Goal: Communication & Community: Share content

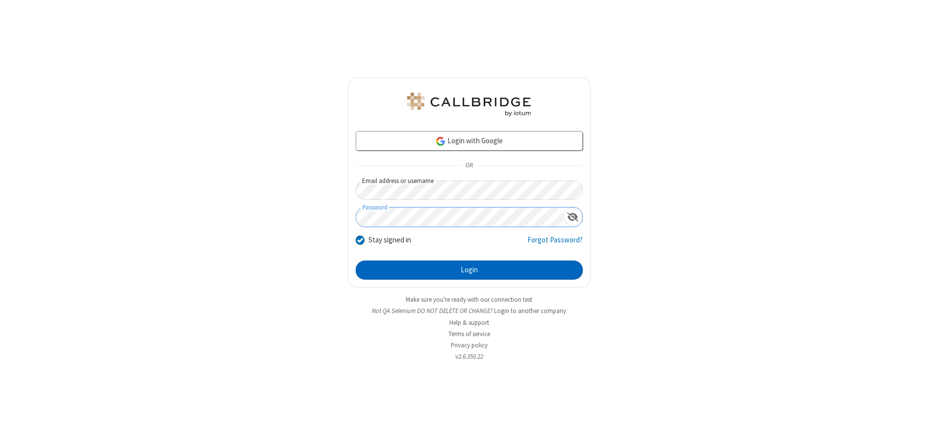
click at [469, 270] on button "Login" at bounding box center [469, 271] width 227 height 20
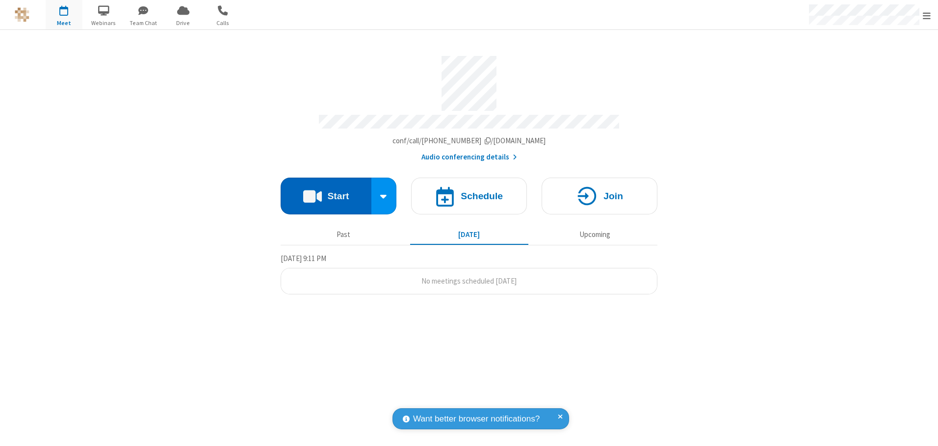
click at [326, 192] on button "Start" at bounding box center [326, 196] width 91 height 37
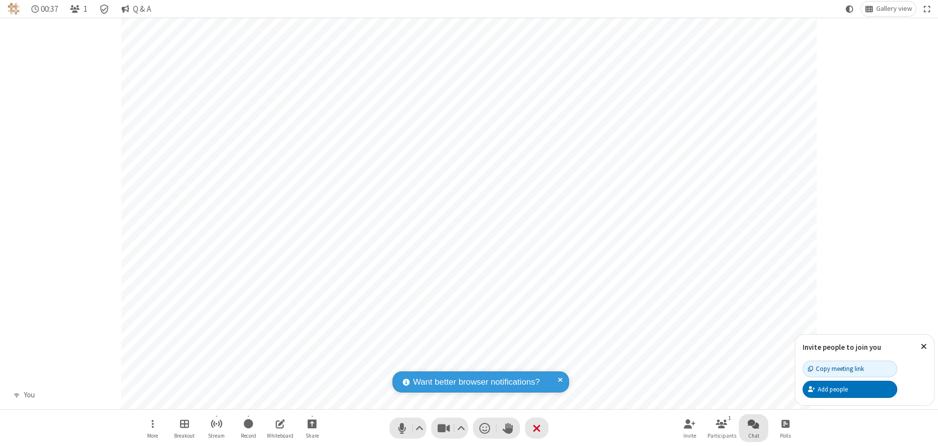
click at [754, 424] on span "Open chat" at bounding box center [754, 424] width 12 height 12
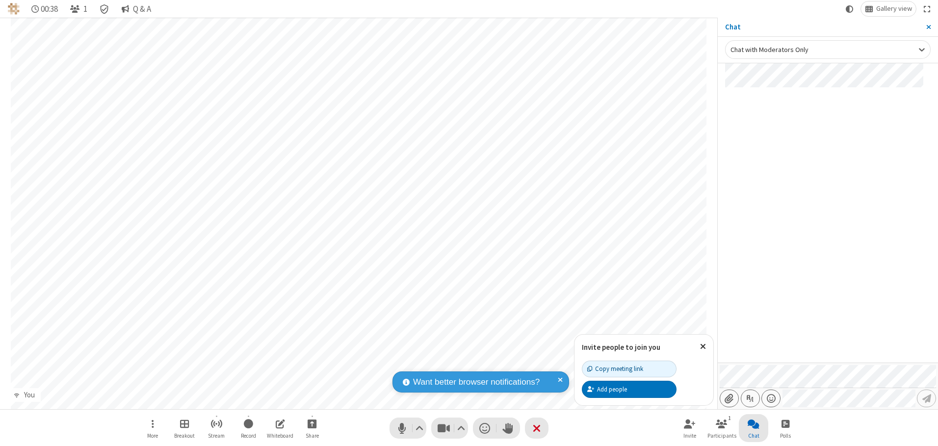
type input "C:\fakepath\doc_test.docx"
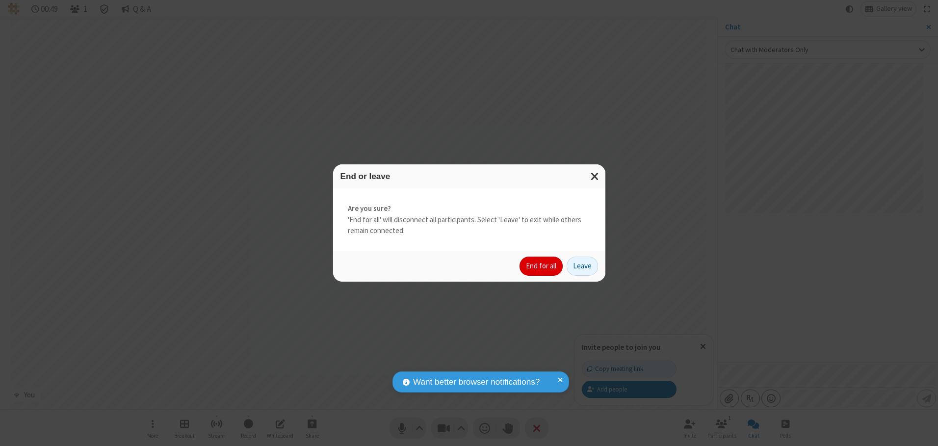
click at [542, 266] on button "End for all" at bounding box center [541, 267] width 43 height 20
